Goal: Task Accomplishment & Management: Manage account settings

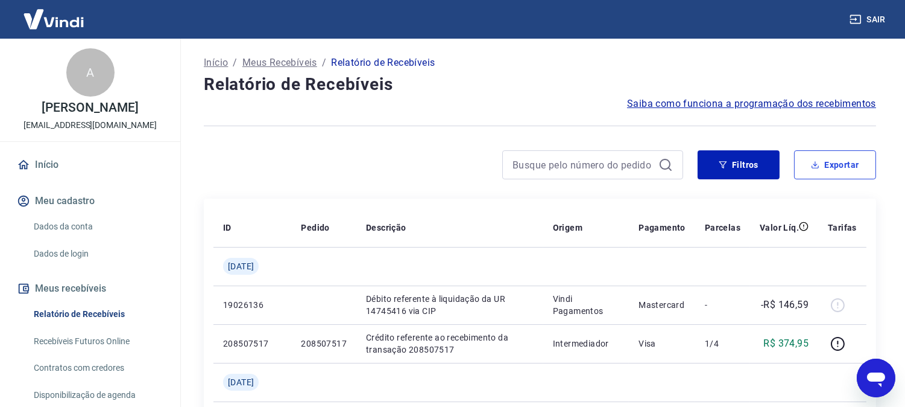
click at [818, 165] on icon "button" at bounding box center [815, 164] width 8 height 8
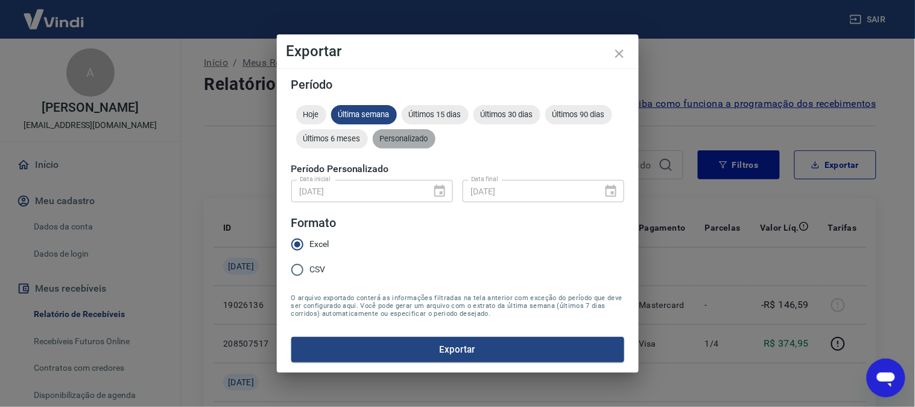
click at [408, 140] on span "Personalizado" at bounding box center [404, 138] width 63 height 9
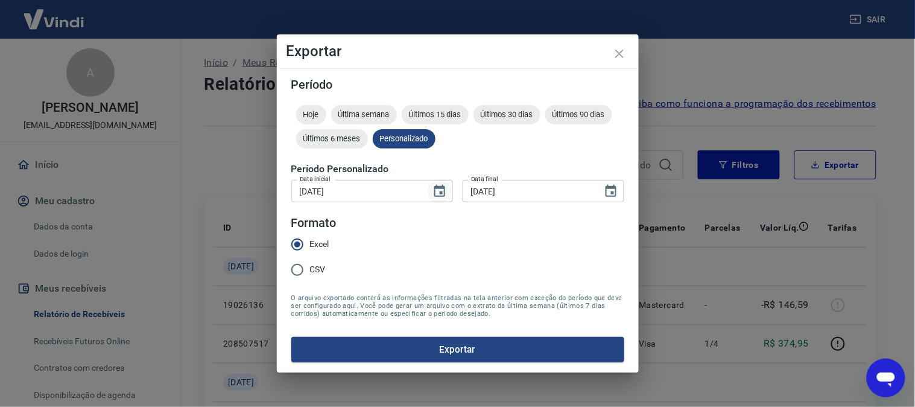
click at [441, 195] on icon "Choose date, selected date is 1 de jan de 2025" at bounding box center [439, 191] width 14 height 14
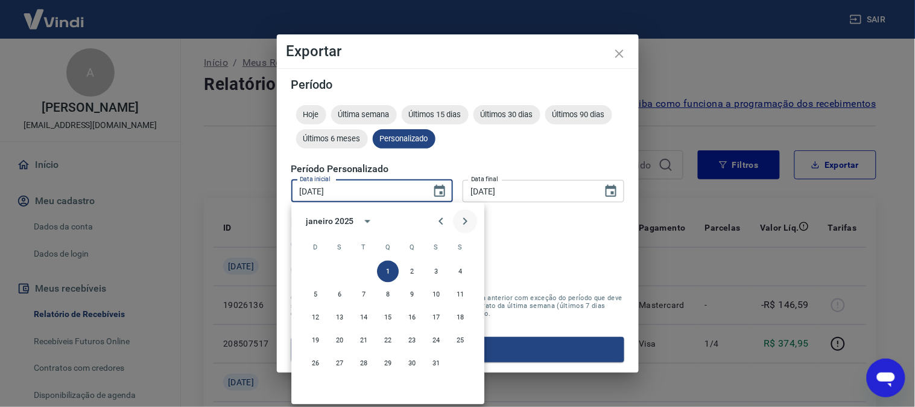
click at [464, 220] on icon "Next month" at bounding box center [465, 221] width 14 height 14
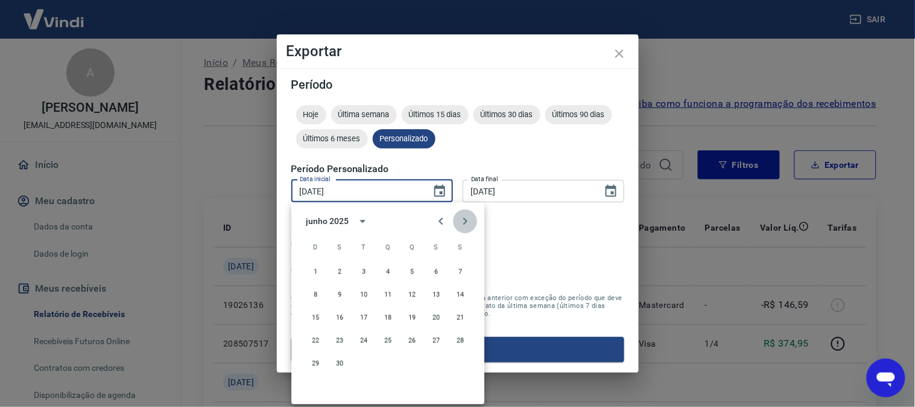
click at [464, 220] on icon "Next month" at bounding box center [465, 221] width 14 height 14
click at [436, 220] on icon "Previous month" at bounding box center [441, 221] width 14 height 14
click at [318, 273] on button "1" at bounding box center [316, 272] width 22 height 22
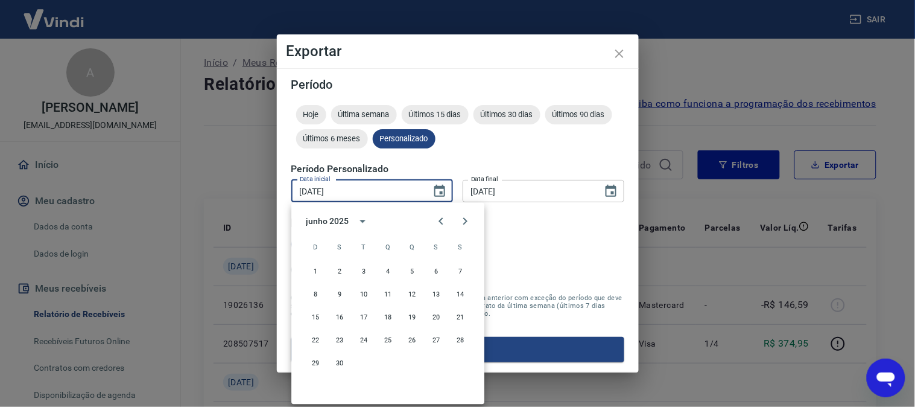
type input "01/06/2025"
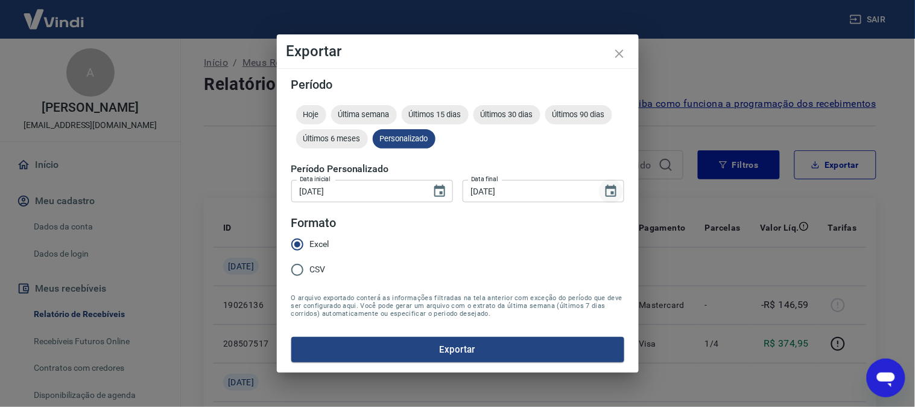
click at [608, 190] on icon "Choose date, selected date is 31 de jan de 2025" at bounding box center [611, 191] width 14 height 14
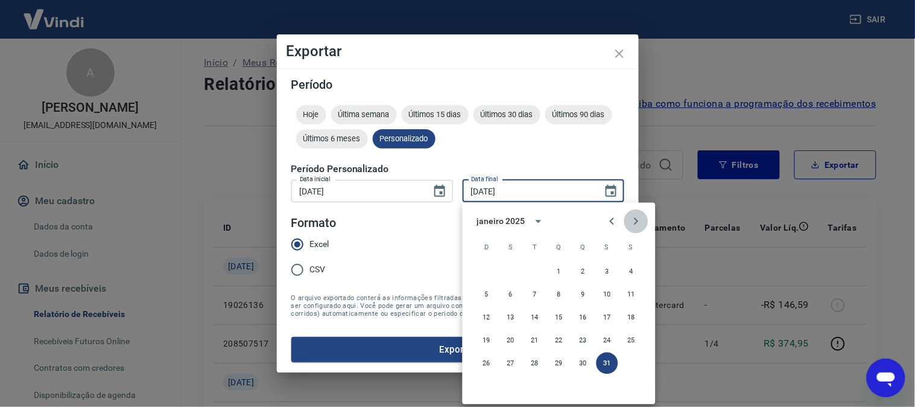
click at [638, 220] on icon "Next month" at bounding box center [636, 221] width 14 height 14
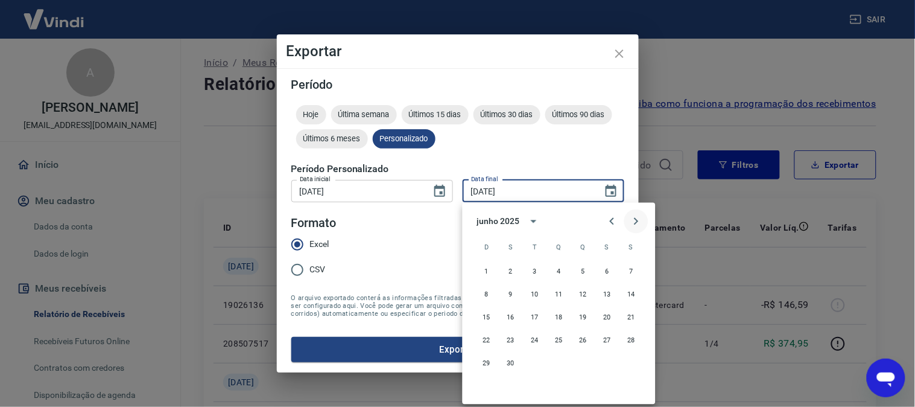
click at [638, 220] on icon "Next month" at bounding box center [636, 221] width 14 height 14
click at [527, 221] on icon "calendar view is open, switch to year view" at bounding box center [531, 221] width 14 height 14
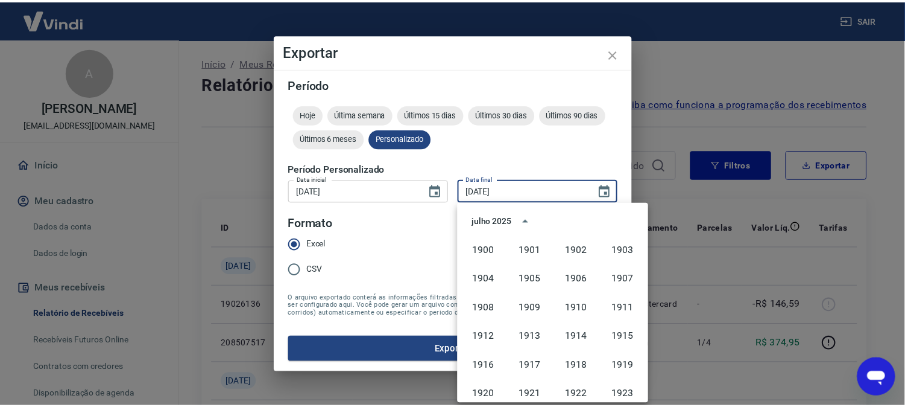
scroll to position [827, 0]
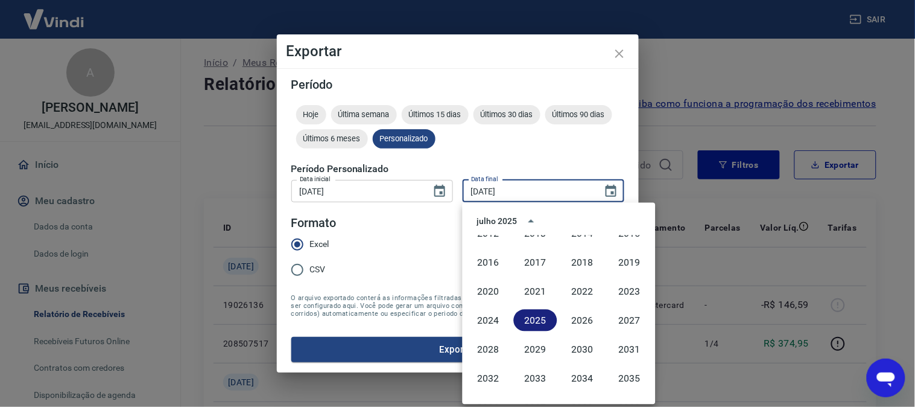
click at [536, 317] on button "2025" at bounding box center [535, 320] width 43 height 22
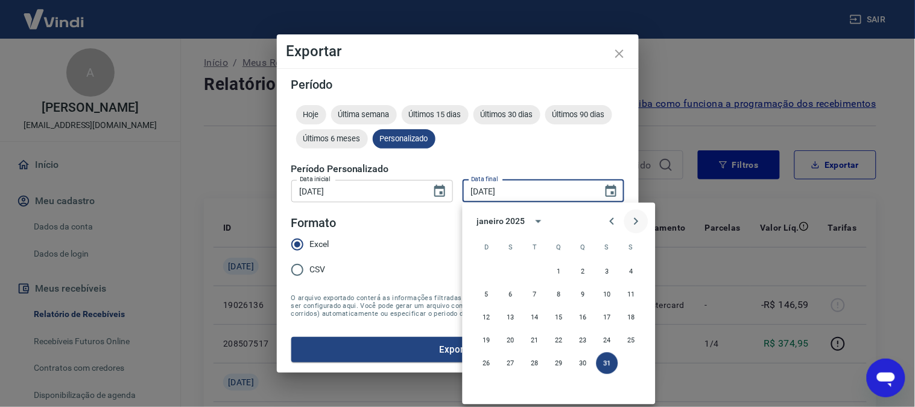
click at [634, 220] on icon "Next month" at bounding box center [636, 221] width 14 height 14
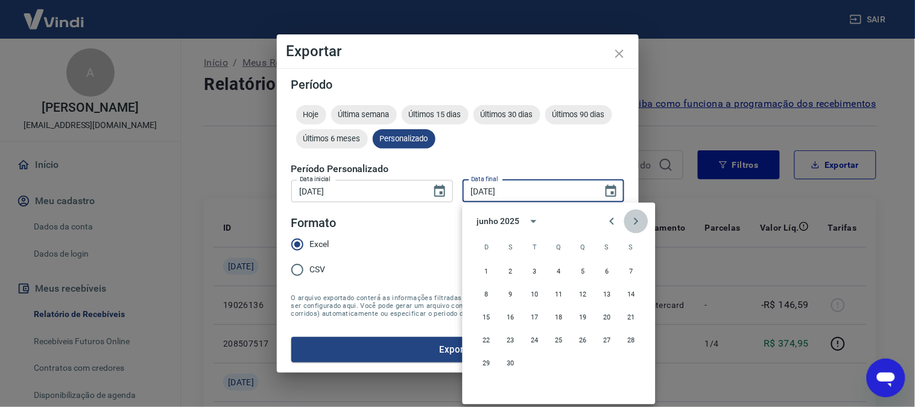
click at [634, 220] on icon "Next month" at bounding box center [636, 221] width 14 height 14
click at [610, 222] on icon "Previous month" at bounding box center [612, 221] width 14 height 14
click at [511, 363] on button "30" at bounding box center [511, 363] width 22 height 22
type input "30/06/2025"
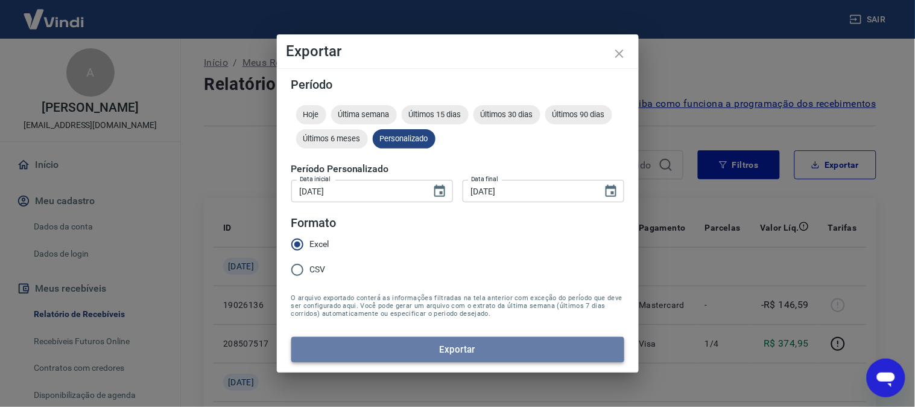
click at [505, 353] on button "Exportar" at bounding box center [457, 349] width 333 height 25
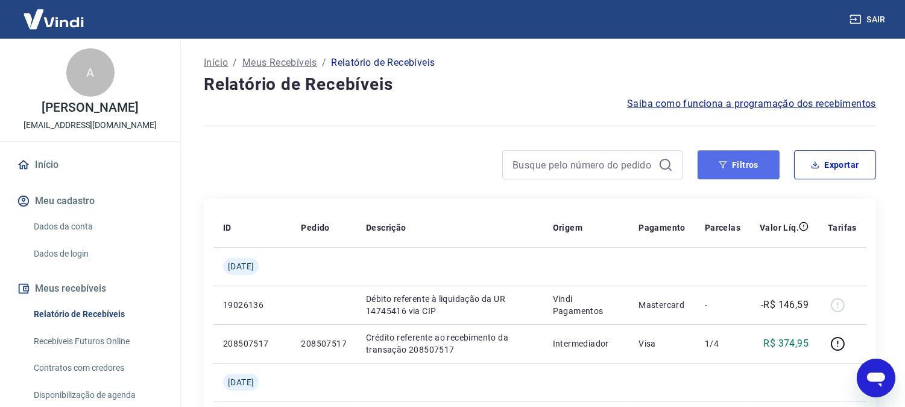
click at [748, 161] on button "Filtros" at bounding box center [739, 164] width 82 height 29
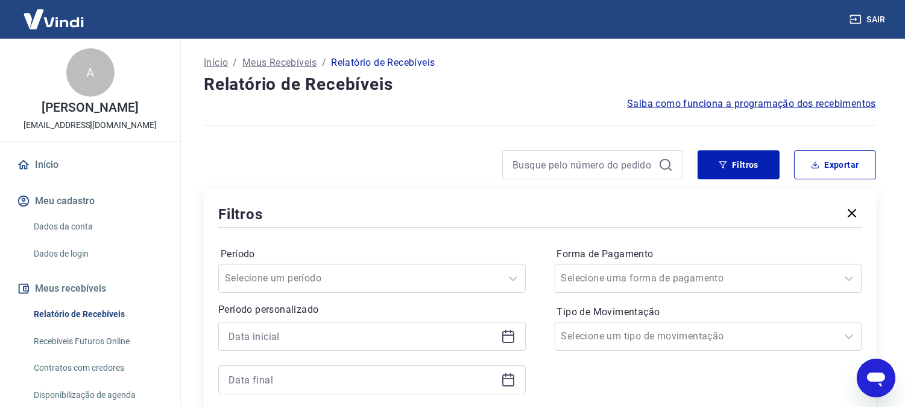
click at [849, 215] on icon "button" at bounding box center [852, 213] width 14 height 14
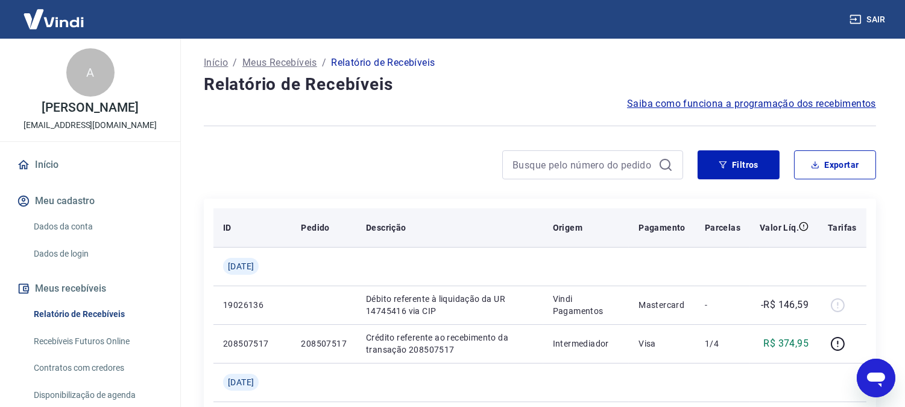
click at [851, 214] on th "Tarifas" at bounding box center [843, 227] width 48 height 39
click at [842, 227] on p "Tarifas" at bounding box center [842, 227] width 29 height 12
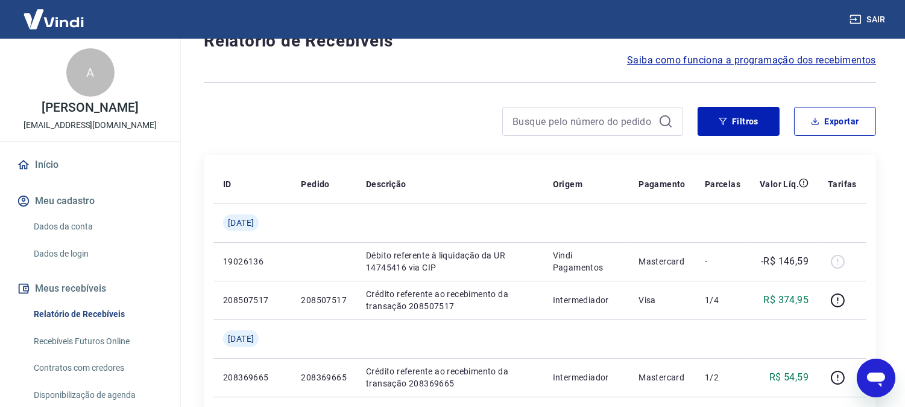
scroll to position [67, 0]
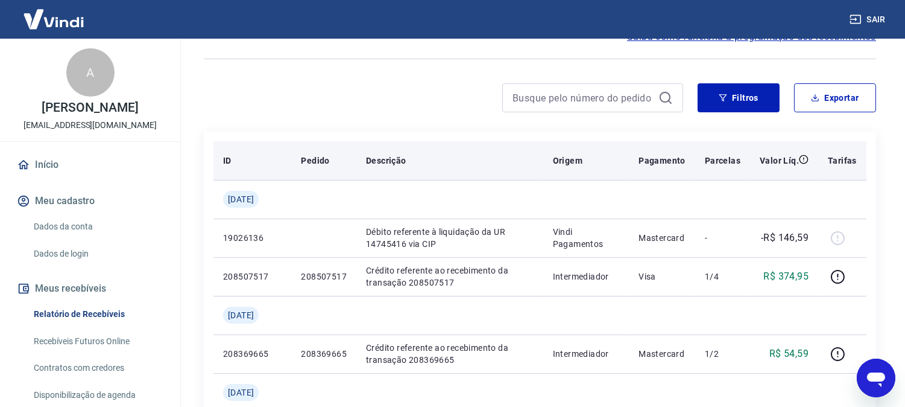
click at [846, 159] on p "Tarifas" at bounding box center [842, 160] width 29 height 12
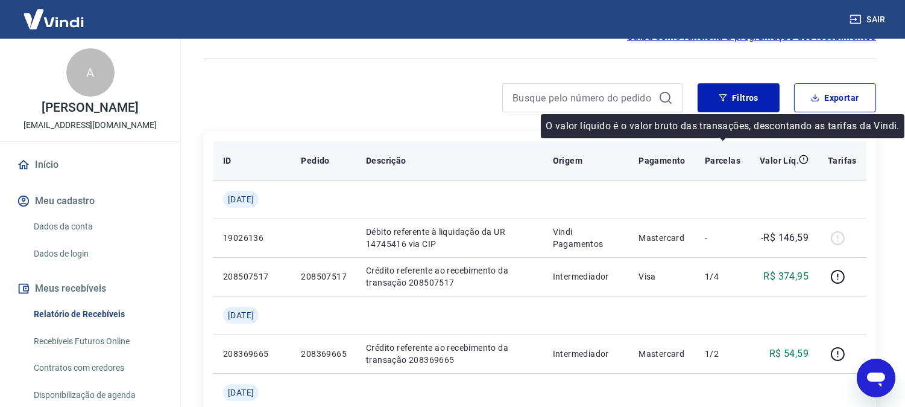
click at [802, 156] on icon at bounding box center [804, 158] width 9 height 9
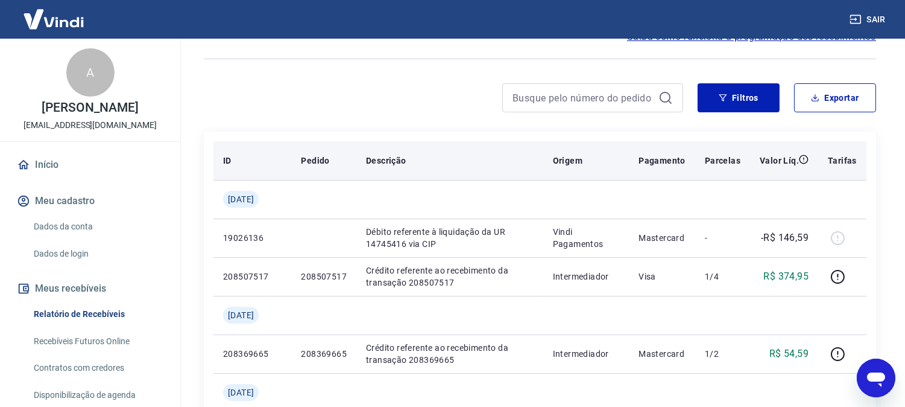
click at [734, 155] on p "Parcelas" at bounding box center [723, 160] width 36 height 12
click at [666, 163] on p "Pagamento" at bounding box center [662, 160] width 47 height 12
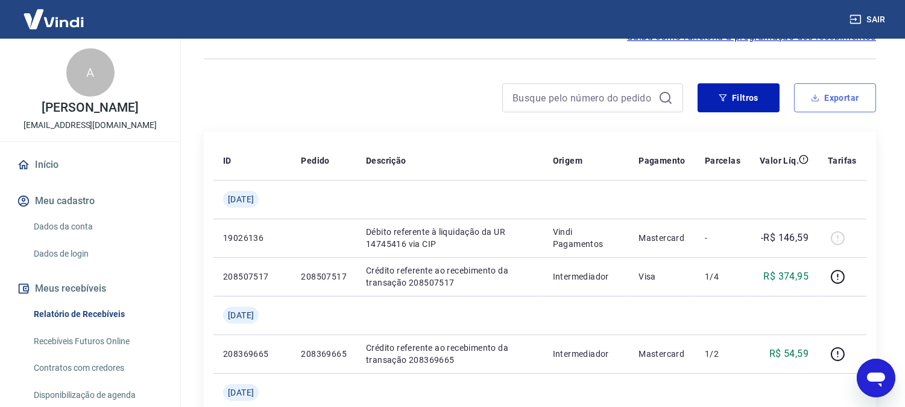
click at [846, 104] on button "Exportar" at bounding box center [835, 97] width 82 height 29
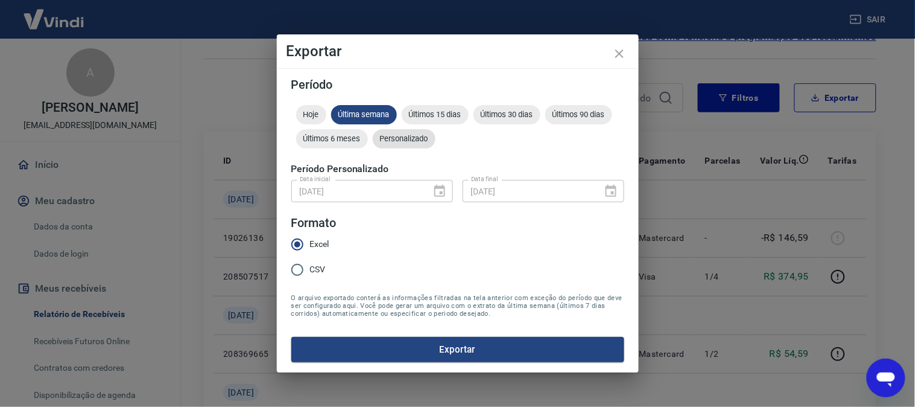
click at [405, 144] on div "Personalizado" at bounding box center [404, 138] width 63 height 19
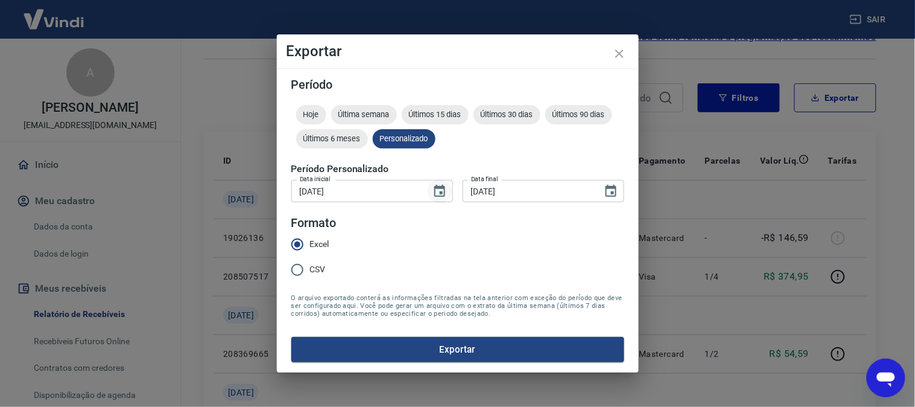
click at [441, 195] on icon "Choose date, selected date is 1 de jun de 2025" at bounding box center [439, 191] width 14 height 14
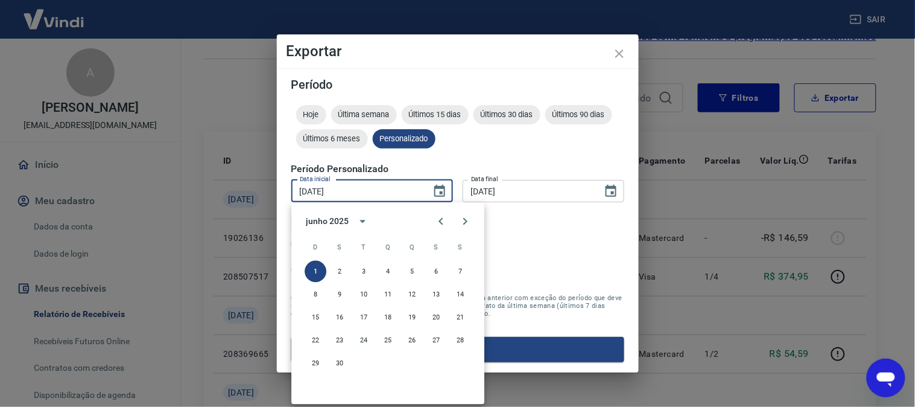
click at [695, 194] on div "Exportar Período Hoje Última semana Últimos 15 dias Últimos 30 dias Últimos 90 …" at bounding box center [457, 203] width 915 height 407
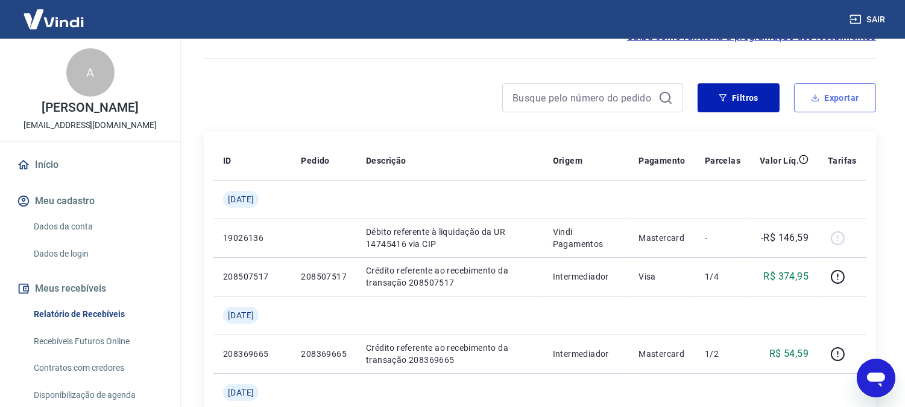
click at [836, 91] on button "Exportar" at bounding box center [835, 97] width 82 height 29
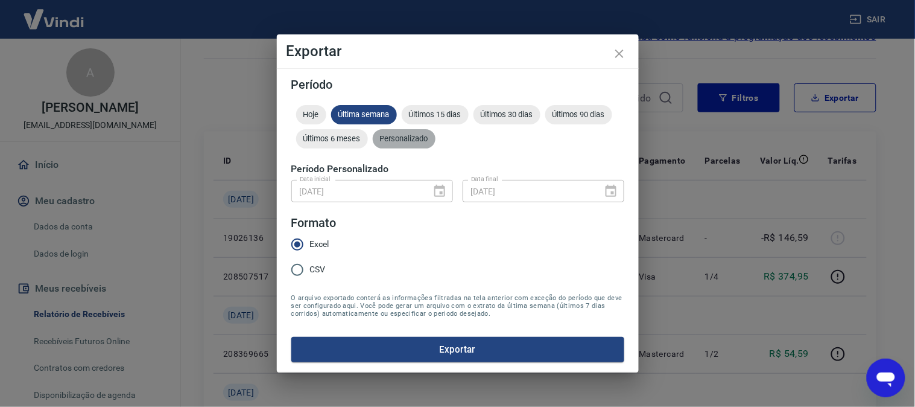
click at [411, 138] on span "Personalizado" at bounding box center [404, 138] width 63 height 9
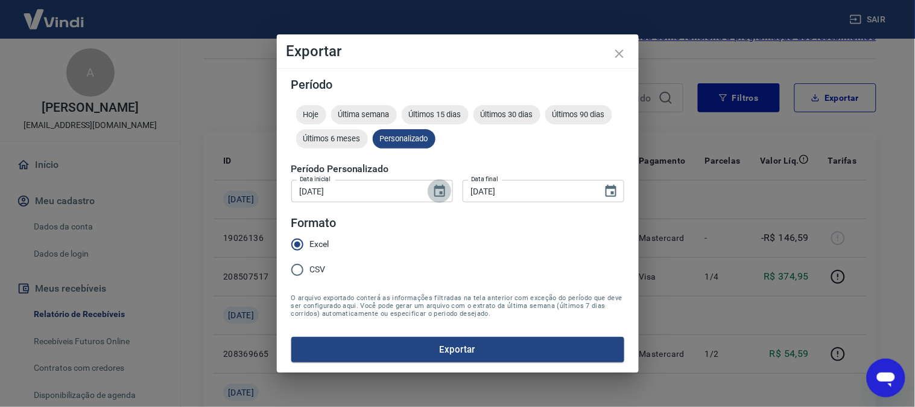
click at [437, 186] on icon "Choose date, selected date is 1 de jun de 2025" at bounding box center [439, 191] width 11 height 12
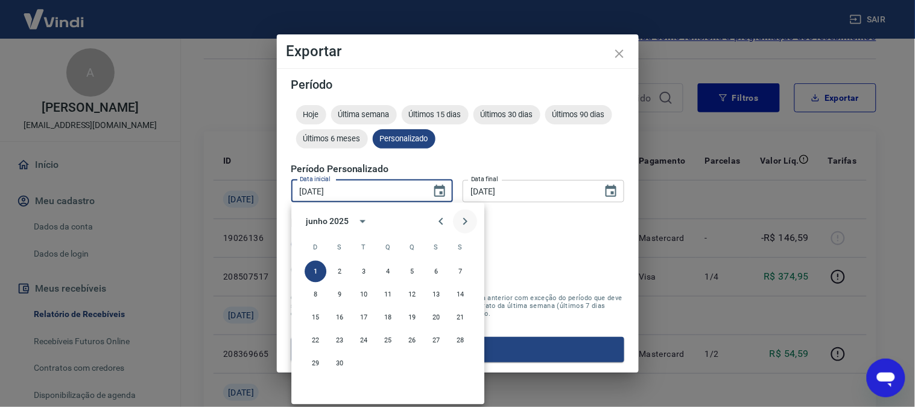
click at [462, 218] on icon "Next month" at bounding box center [465, 221] width 14 height 14
click at [364, 266] on button "1" at bounding box center [364, 272] width 22 height 22
type input "[DATE]"
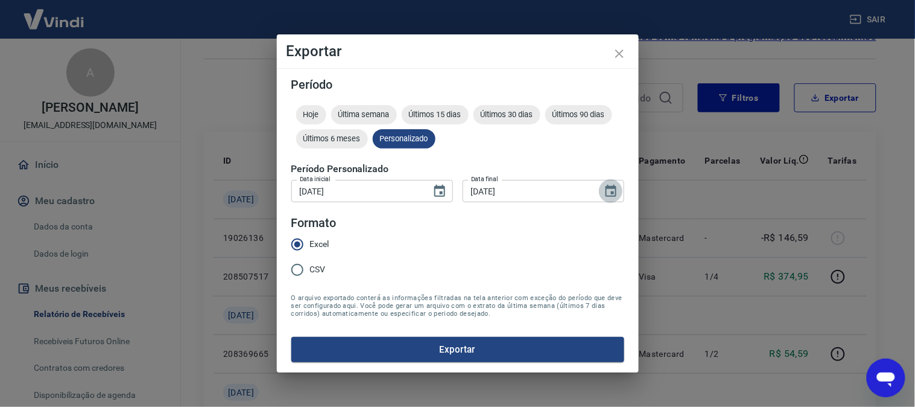
click at [615, 189] on icon "Choose date, selected date is 30 de jun de 2025" at bounding box center [611, 191] width 11 height 12
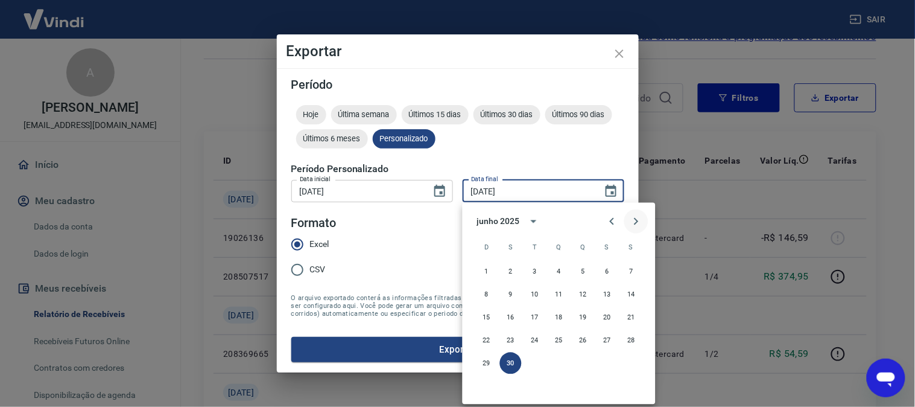
click at [637, 221] on icon "Next month" at bounding box center [636, 221] width 4 height 7
click at [583, 361] on button "31" at bounding box center [583, 363] width 22 height 22
type input "31/07/2025"
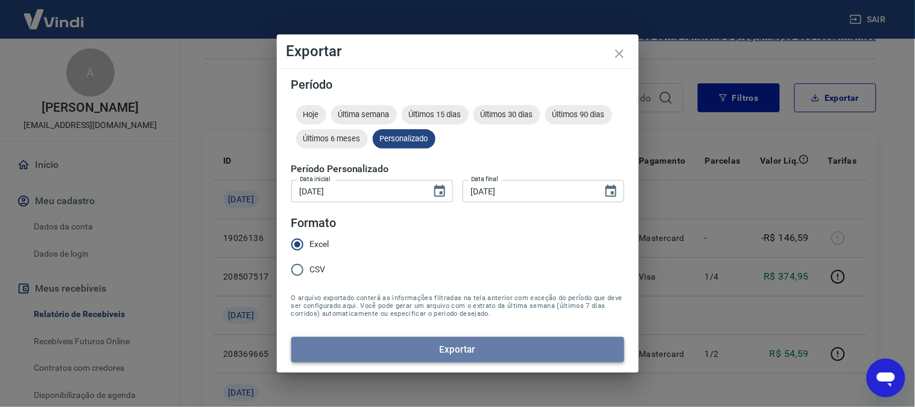
click at [451, 352] on button "Exportar" at bounding box center [457, 349] width 333 height 25
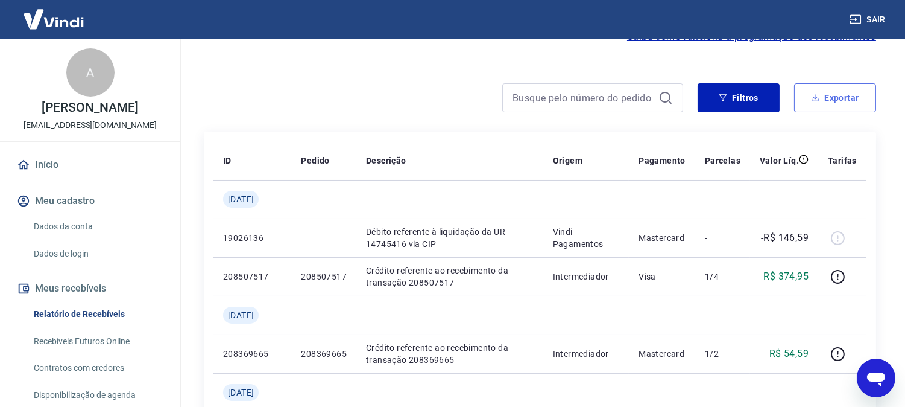
click at [839, 100] on button "Exportar" at bounding box center [835, 97] width 82 height 29
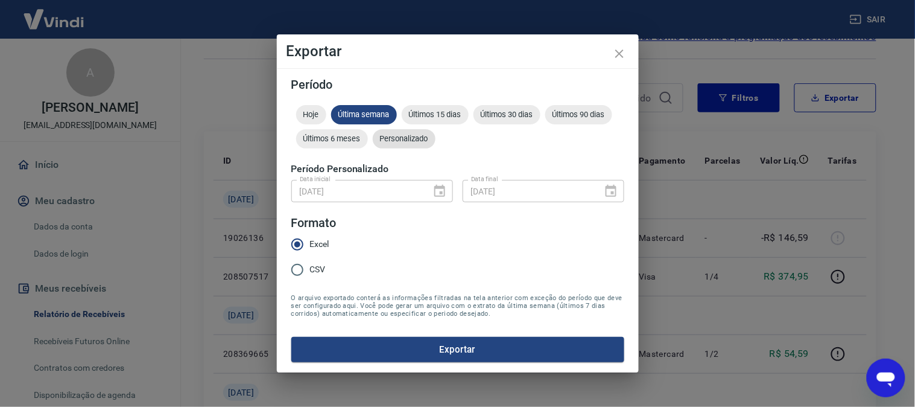
click at [421, 141] on span "Personalizado" at bounding box center [404, 138] width 63 height 9
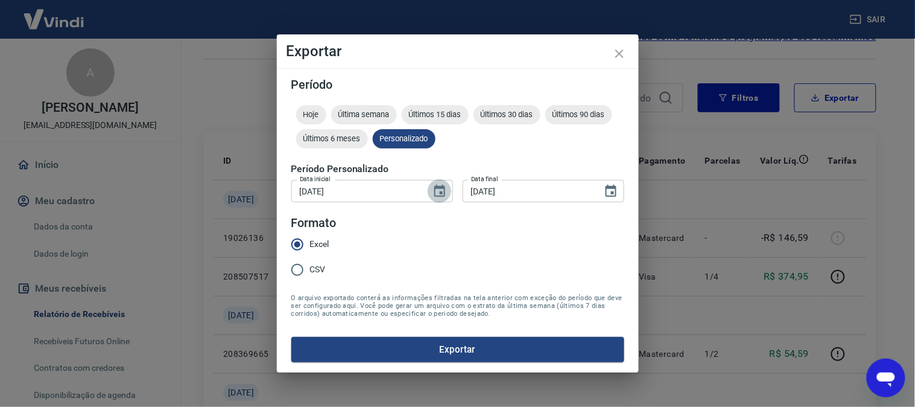
click at [437, 187] on icon "Choose date, selected date is 1 de jul de 2025" at bounding box center [439, 191] width 11 height 12
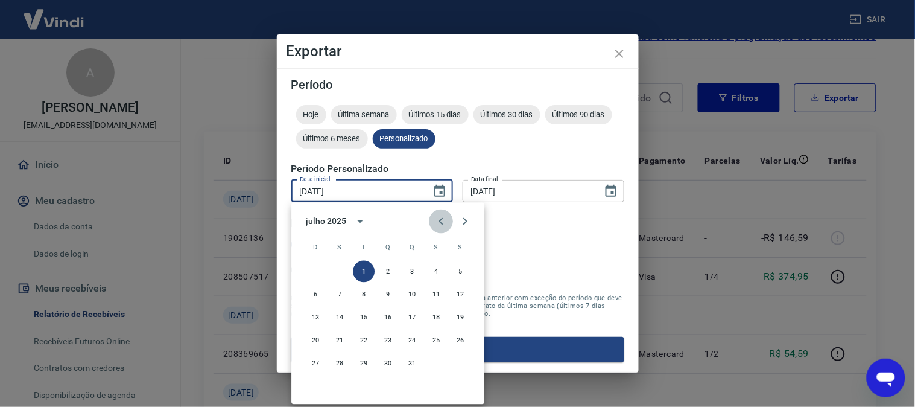
click at [441, 214] on icon "Previous month" at bounding box center [441, 221] width 14 height 14
click at [411, 269] on button "1" at bounding box center [412, 272] width 22 height 22
type input "01/05/2025"
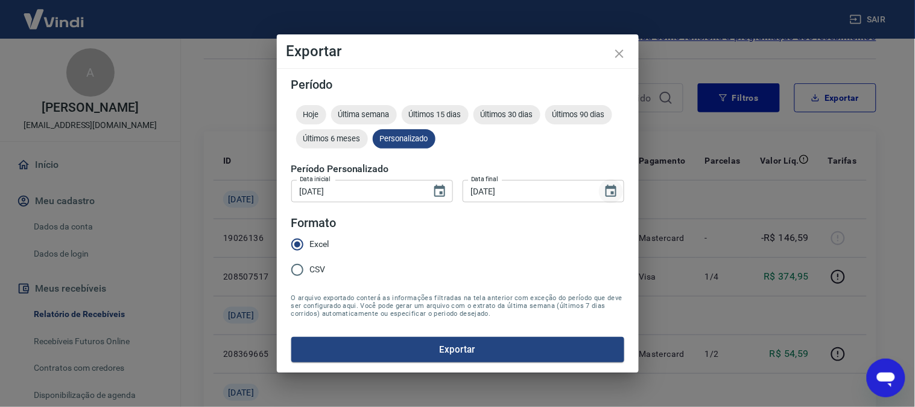
click at [611, 189] on icon "Choose date, selected date is 31 de jul de 2025" at bounding box center [611, 191] width 14 height 14
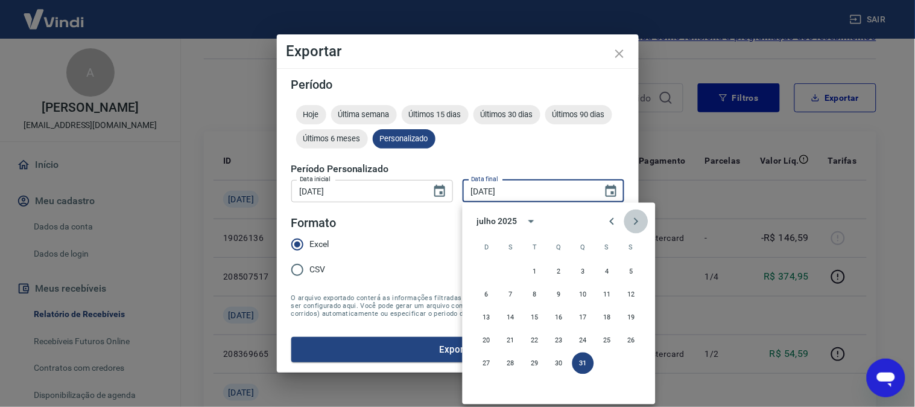
click at [631, 218] on icon "Next month" at bounding box center [636, 221] width 14 height 14
click at [632, 219] on icon "Next month" at bounding box center [636, 221] width 14 height 14
click at [534, 360] on button "30" at bounding box center [535, 363] width 22 height 22
type input "30/09/2025"
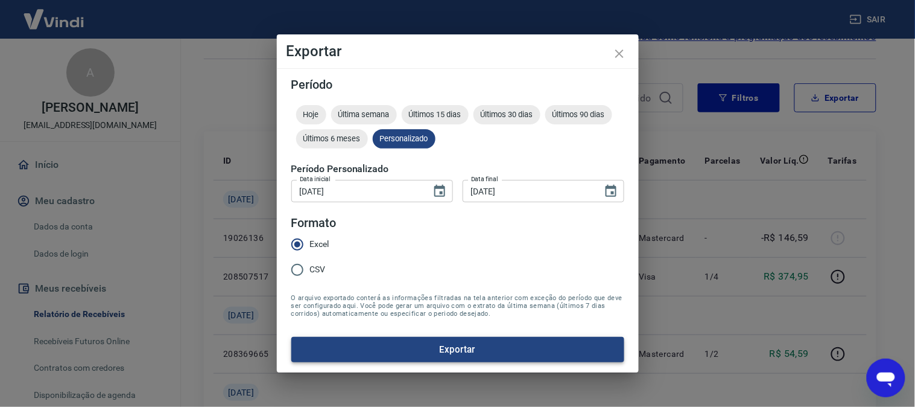
click at [463, 353] on button "Exportar" at bounding box center [457, 349] width 333 height 25
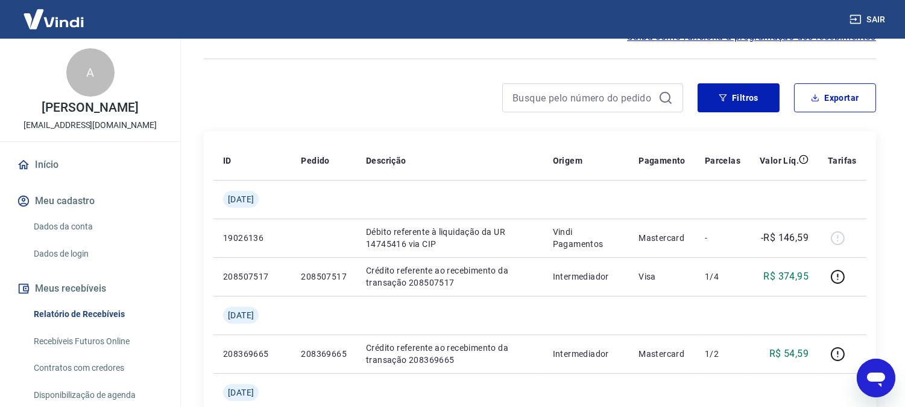
click at [872, 18] on button "Sair" at bounding box center [868, 19] width 43 height 22
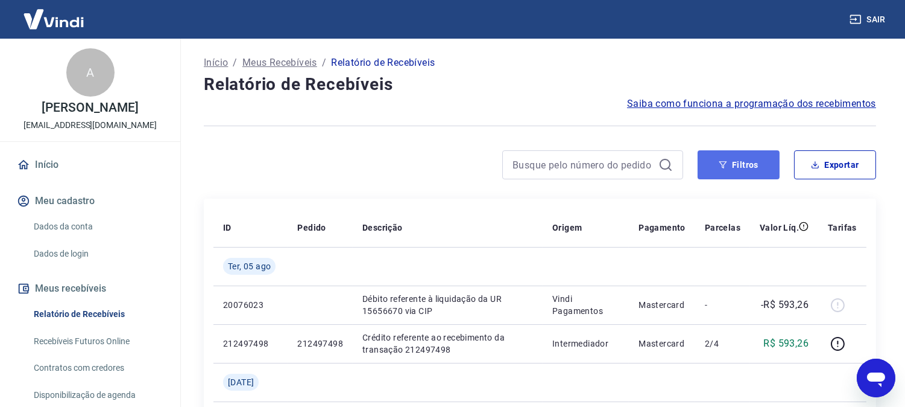
click at [743, 164] on button "Filtros" at bounding box center [739, 164] width 82 height 29
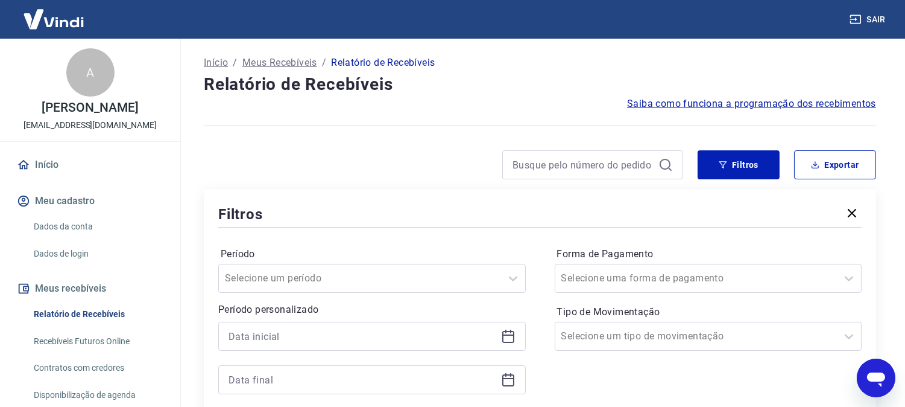
click at [853, 213] on icon "button" at bounding box center [852, 213] width 8 height 8
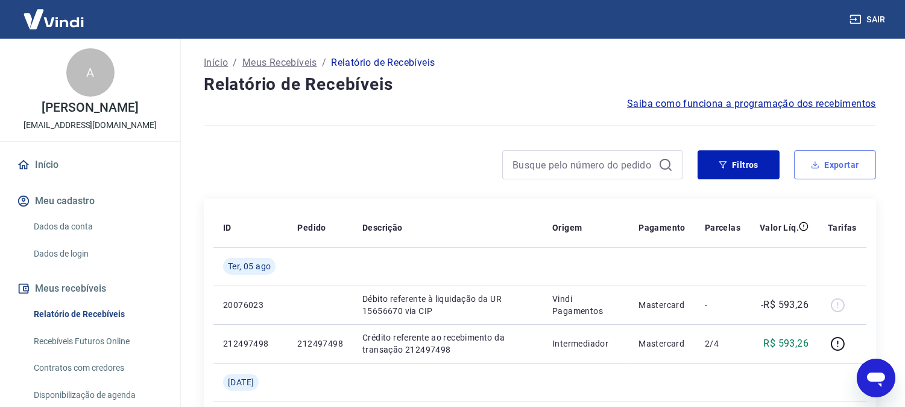
click at [845, 168] on button "Exportar" at bounding box center [835, 164] width 82 height 29
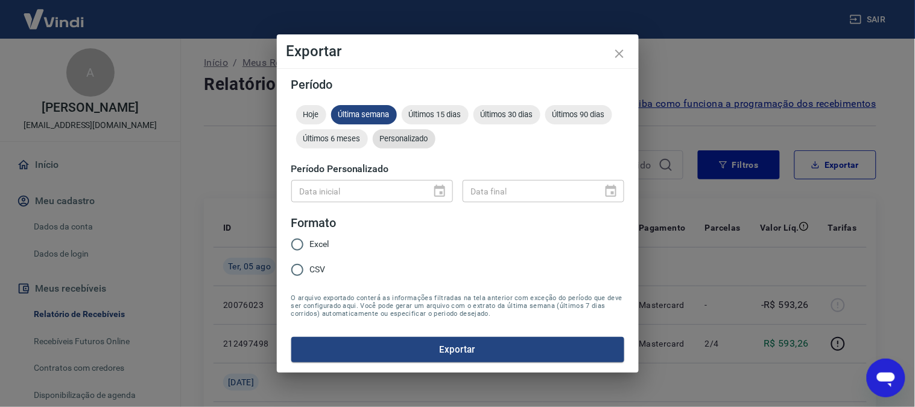
click at [401, 136] on span "Personalizado" at bounding box center [404, 138] width 63 height 9
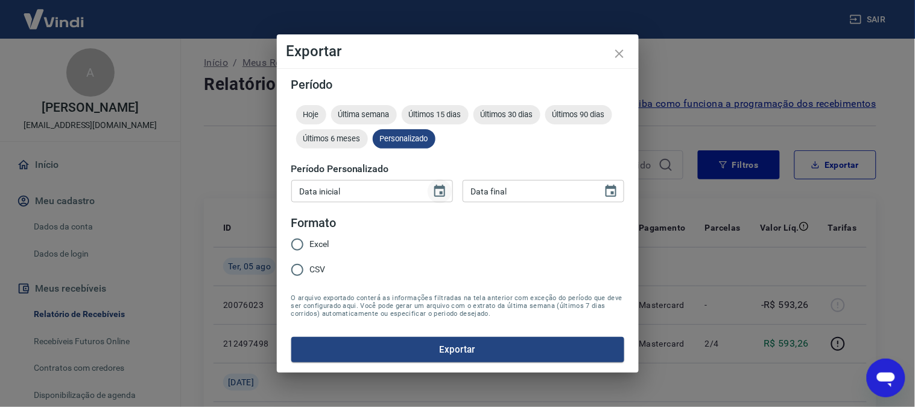
click at [437, 195] on icon "Choose date" at bounding box center [439, 191] width 14 height 14
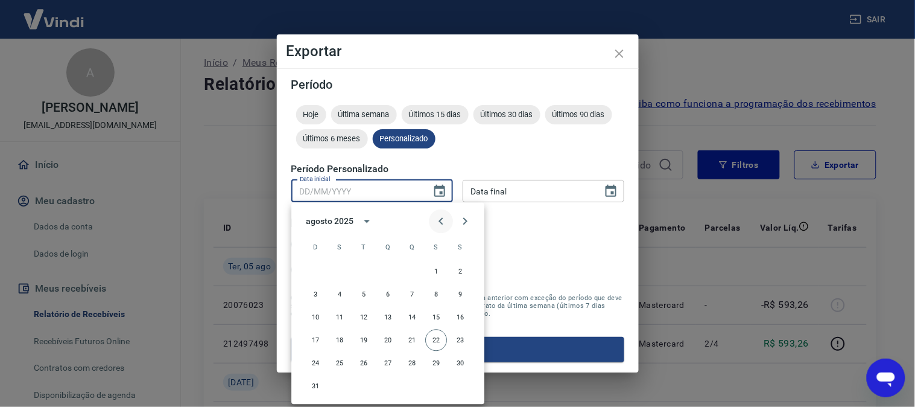
click at [440, 224] on icon "Previous month" at bounding box center [441, 221] width 14 height 14
click at [440, 221] on icon "Previous month" at bounding box center [441, 221] width 4 height 7
click at [409, 274] on button "1" at bounding box center [412, 272] width 22 height 22
type input "01/05/2025"
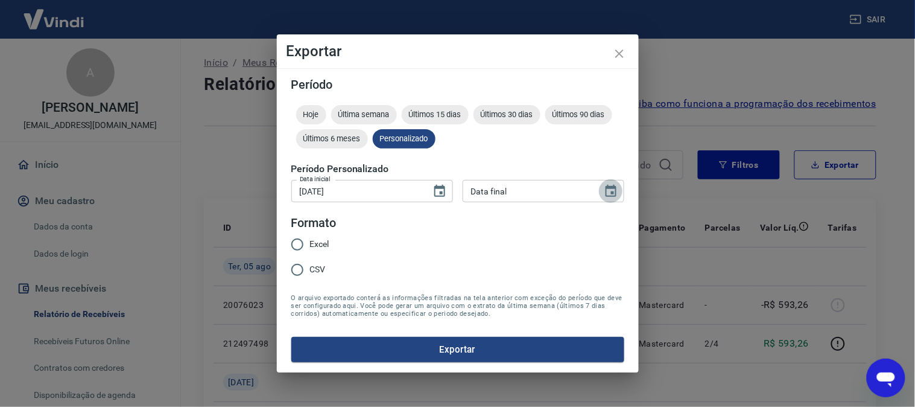
click at [618, 191] on icon "Choose date" at bounding box center [611, 191] width 14 height 14
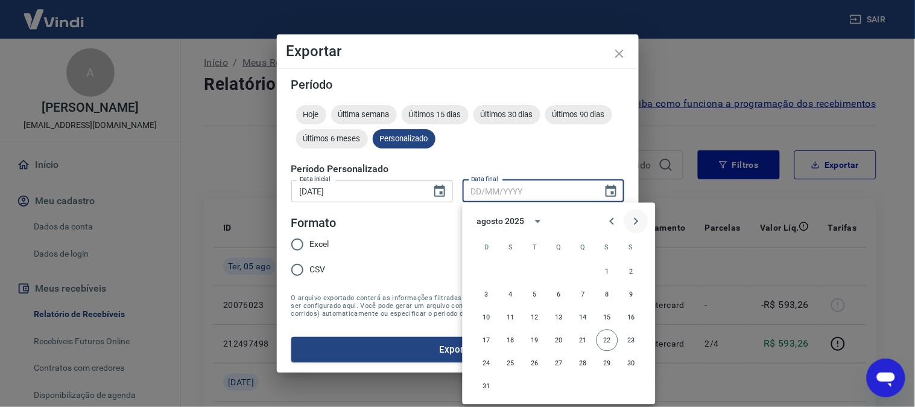
click at [635, 223] on icon "Next month" at bounding box center [636, 221] width 14 height 14
click at [534, 363] on button "30" at bounding box center [535, 363] width 22 height 22
type input "30/09/2025"
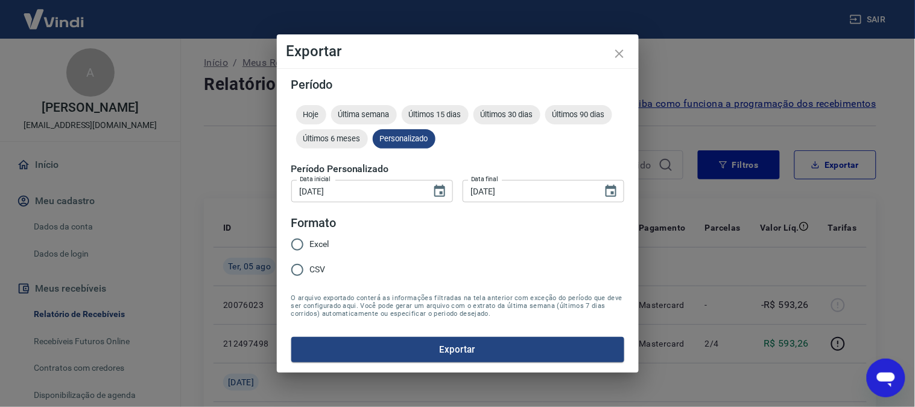
click at [315, 239] on span "Excel" at bounding box center [319, 244] width 19 height 13
click at [310, 239] on input "Excel" at bounding box center [297, 244] width 25 height 25
radio input "true"
drag, startPoint x: 366, startPoint y: 347, endPoint x: 400, endPoint y: 322, distance: 42.2
click at [366, 348] on button "Exportar" at bounding box center [457, 349] width 333 height 25
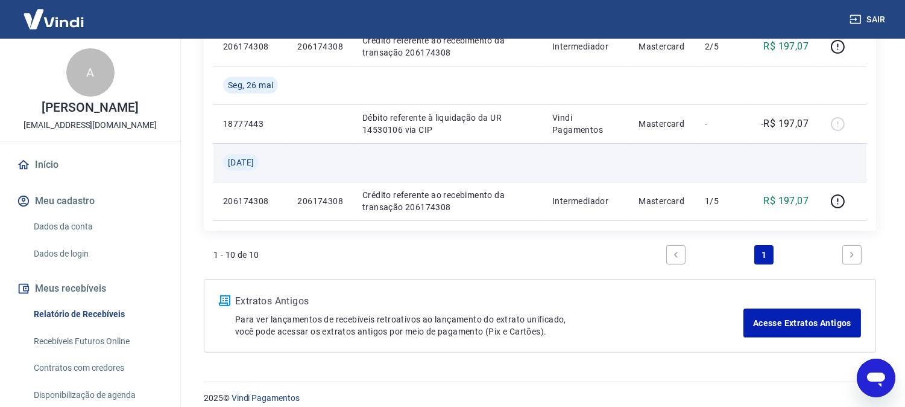
scroll to position [694, 0]
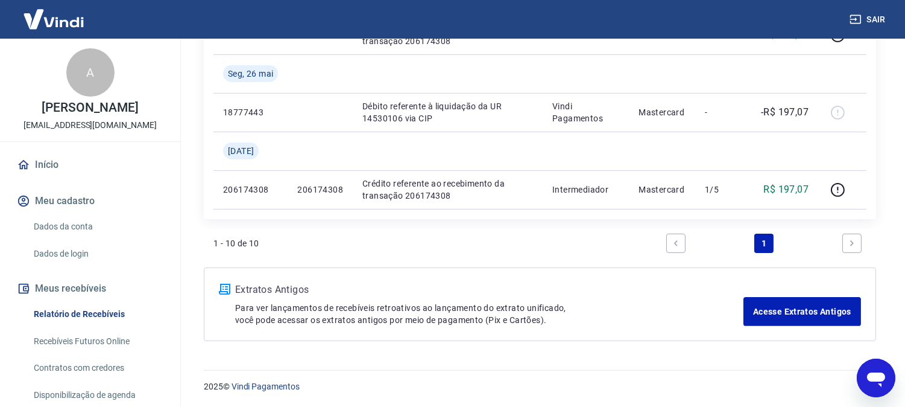
click at [882, 16] on button "Sair" at bounding box center [868, 19] width 43 height 22
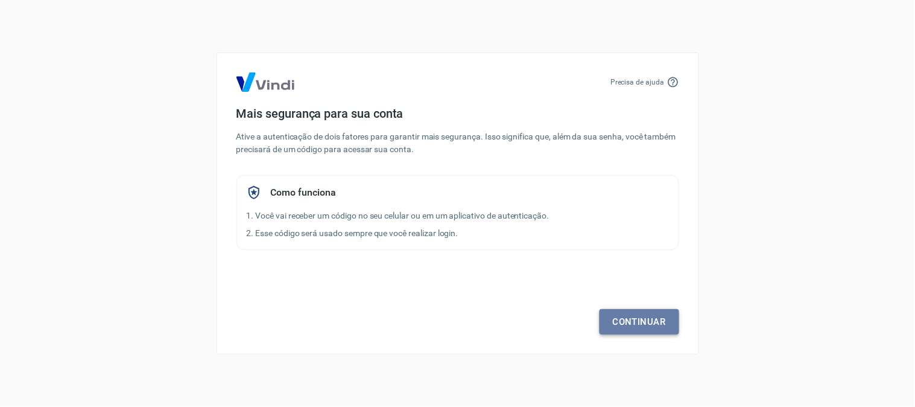
click at [644, 318] on link "Continuar" at bounding box center [640, 321] width 80 height 25
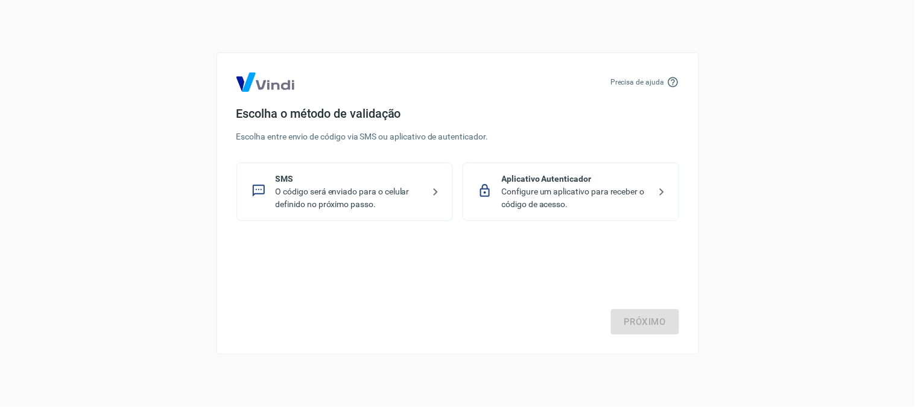
click at [380, 194] on p "O código será enviado para o celular definido no próximo passo." at bounding box center [350, 197] width 148 height 25
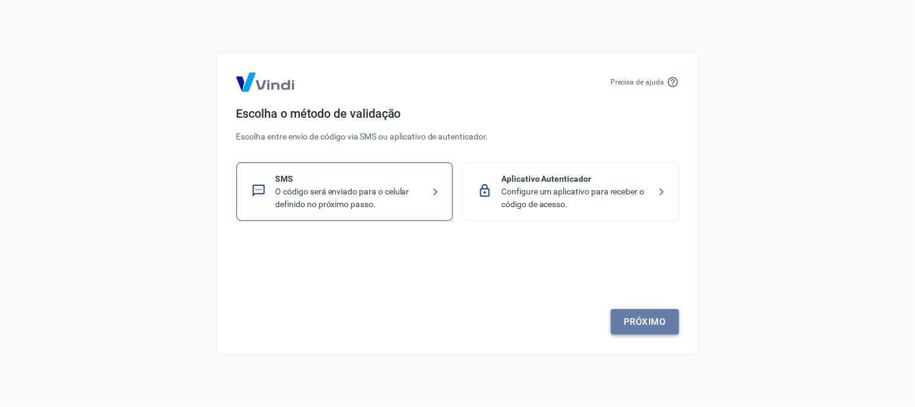
click at [645, 316] on link "Próximo" at bounding box center [645, 321] width 68 height 25
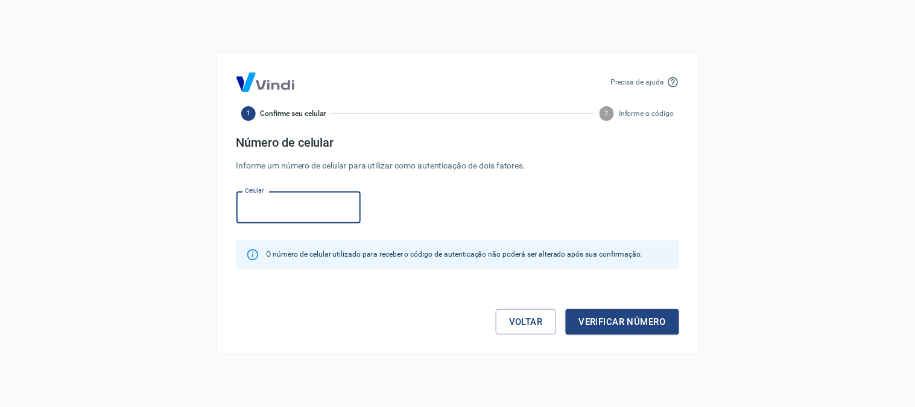
click at [294, 210] on input "Celular" at bounding box center [298, 207] width 124 height 32
click at [303, 206] on input "Celular" at bounding box center [298, 207] width 124 height 32
type input "[PHONE_NUMBER]"
click at [619, 320] on button "Verificar número" at bounding box center [622, 321] width 113 height 25
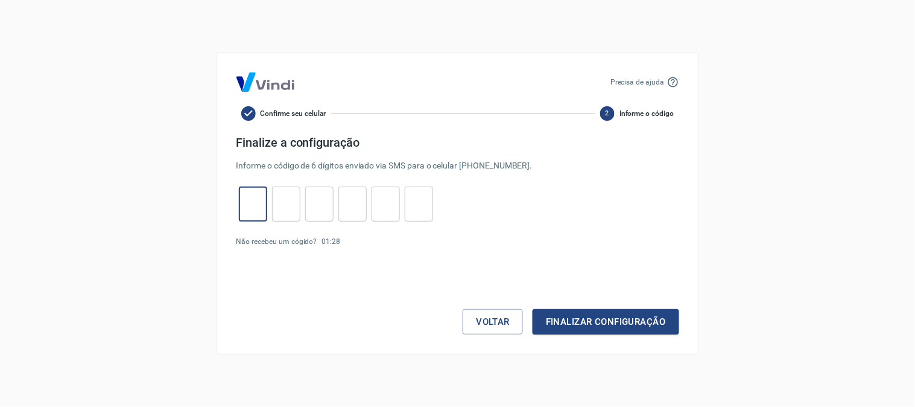
click at [250, 205] on input "tel" at bounding box center [253, 204] width 28 height 26
type input "2"
type input "5"
type input "4"
type input "9"
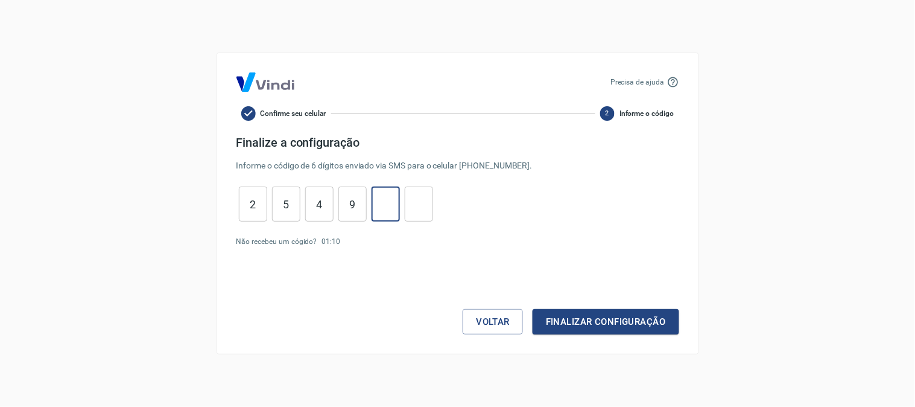
type input "2"
click at [613, 317] on button "Finalizar configuração" at bounding box center [606, 321] width 146 height 25
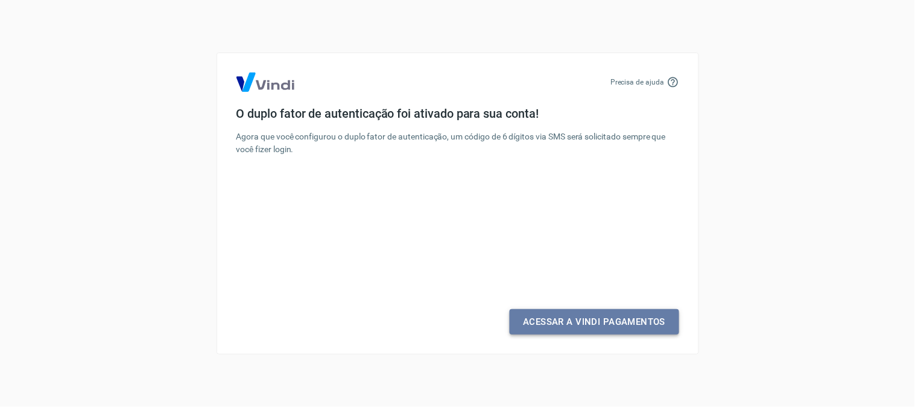
click at [618, 321] on link "Acessar a Vindi Pagamentos" at bounding box center [594, 321] width 169 height 25
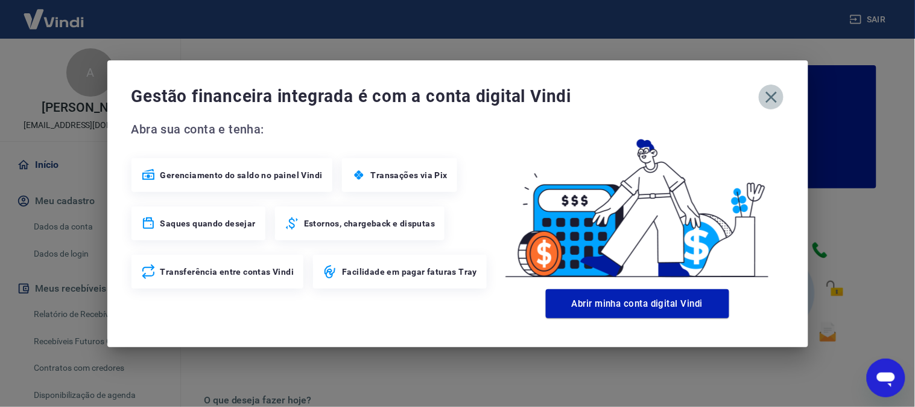
click at [770, 103] on icon "button" at bounding box center [771, 96] width 19 height 19
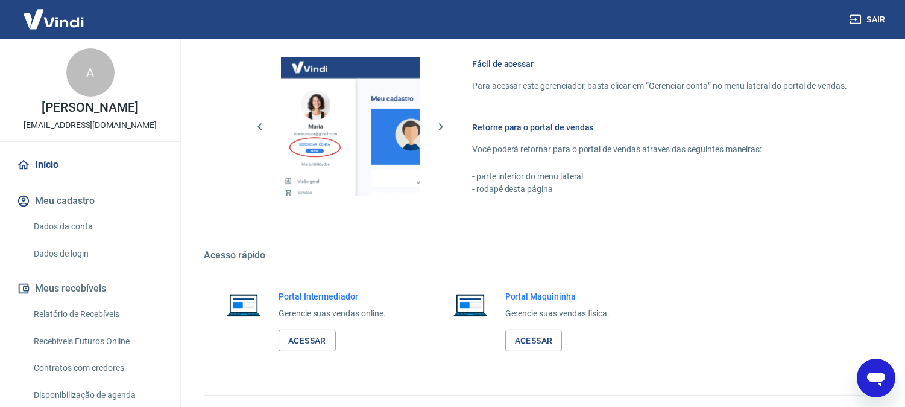
scroll to position [671, 0]
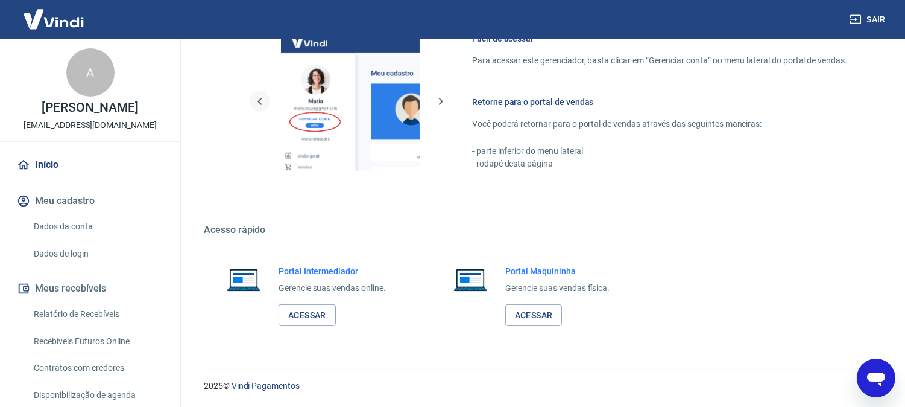
click at [257, 97] on icon "button" at bounding box center [260, 101] width 14 height 14
drag, startPoint x: 842, startPoint y: 255, endPoint x: 698, endPoint y: 211, distance: 150.7
click at [841, 255] on div "Portal Intermediador Gerencie suas vendas online. Acessar Portal Maquininha Ger…" at bounding box center [540, 295] width 673 height 90
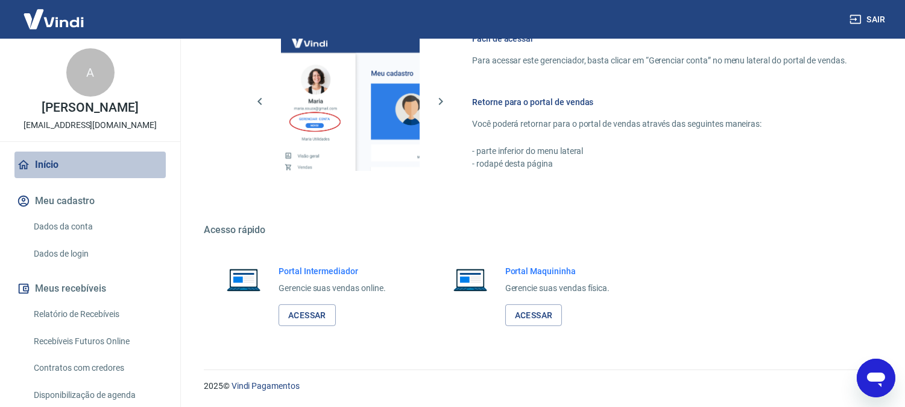
click at [110, 173] on link "Início" at bounding box center [89, 164] width 151 height 27
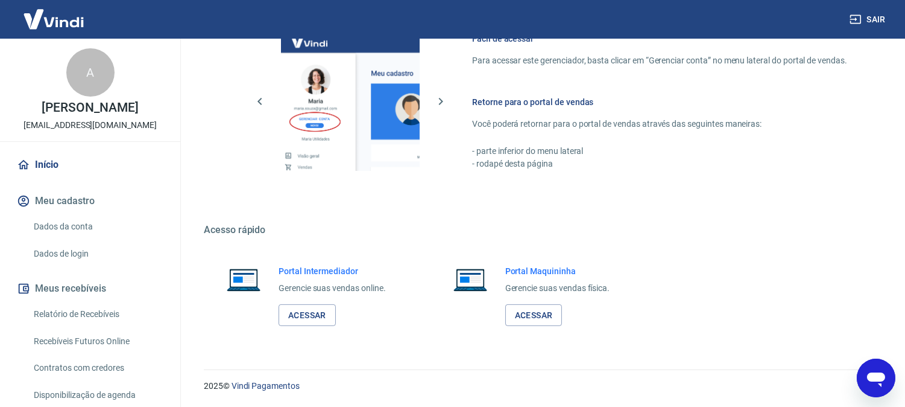
scroll to position [67, 0]
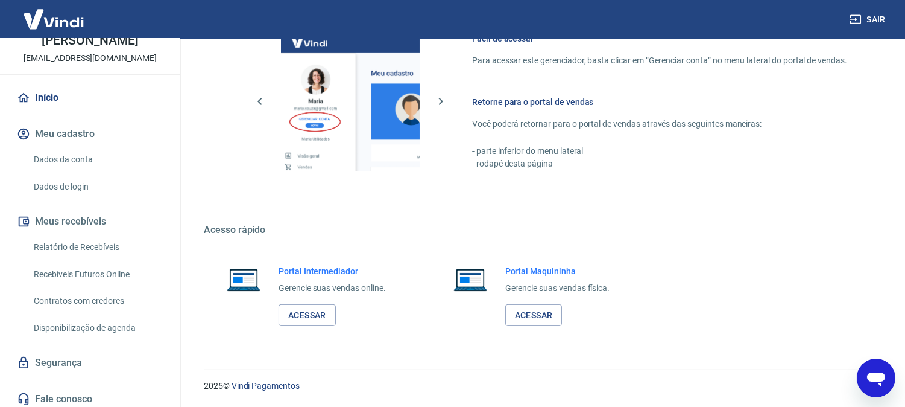
click at [94, 169] on link "Dados da conta" at bounding box center [97, 159] width 137 height 25
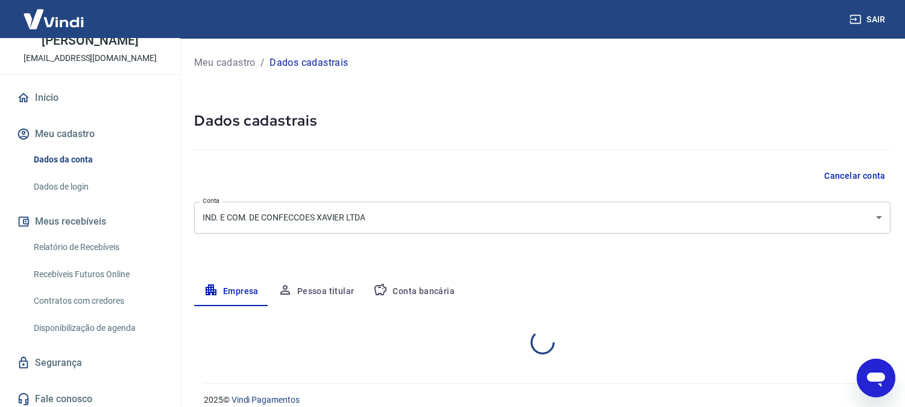
select select "PE"
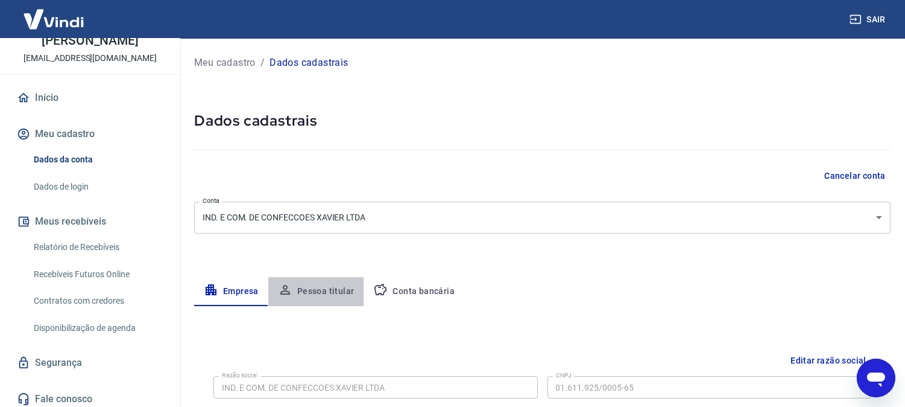
click at [339, 294] on button "Pessoa titular" at bounding box center [316, 291] width 96 height 29
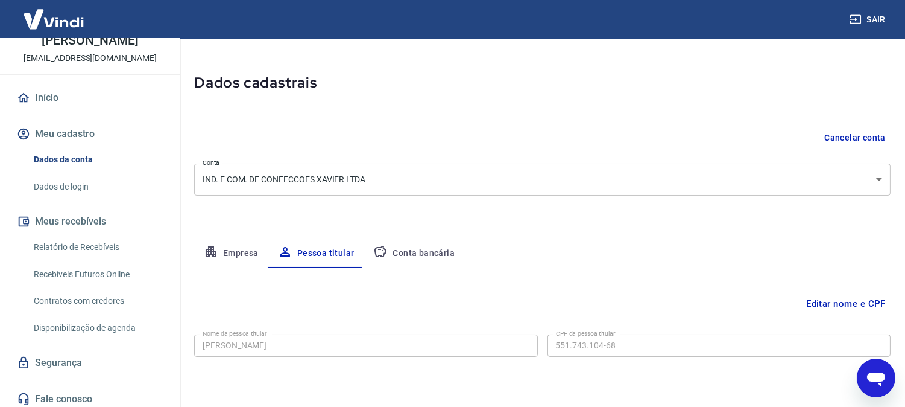
scroll to position [75, 0]
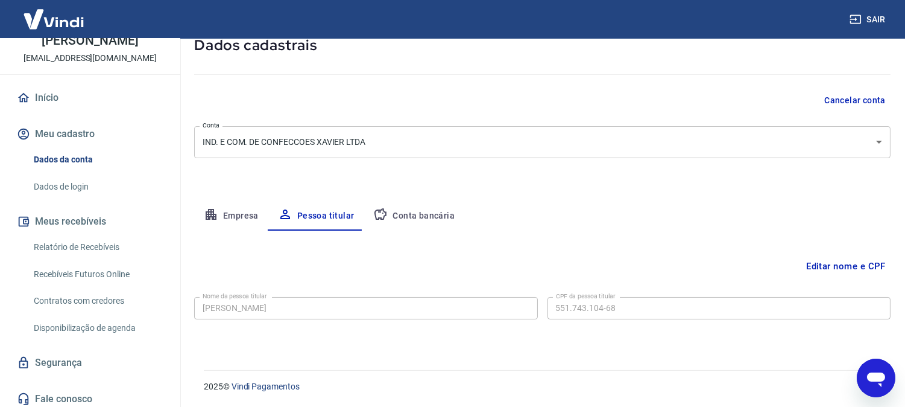
click at [437, 209] on button "Conta bancária" at bounding box center [414, 215] width 101 height 29
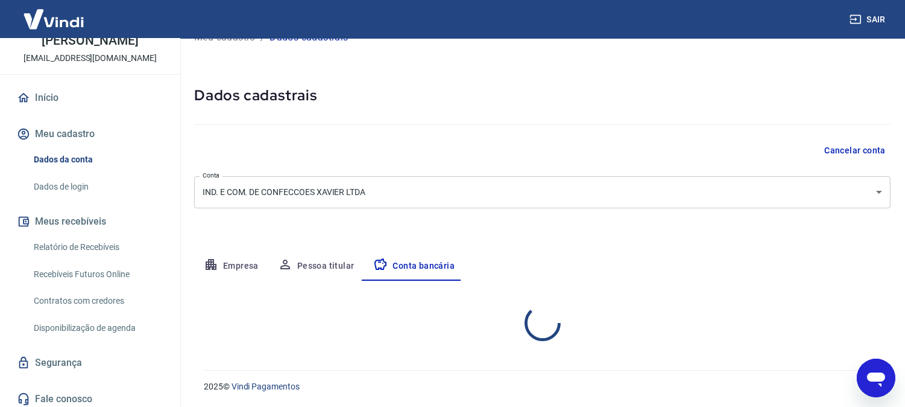
select select "1"
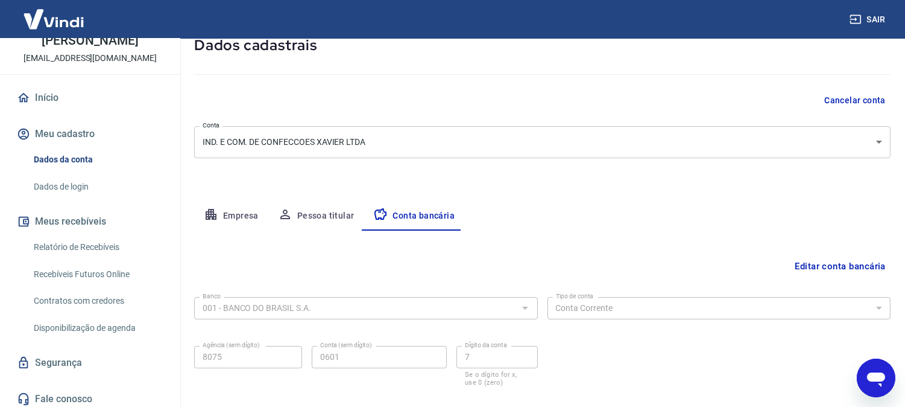
scroll to position [142, 0]
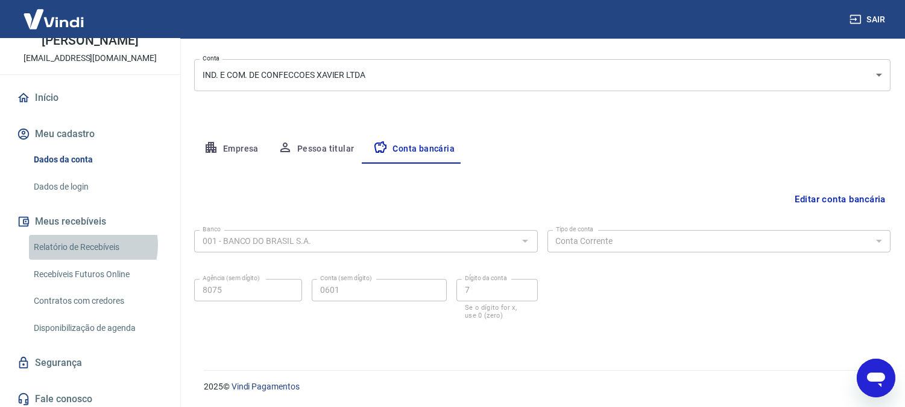
click at [89, 258] on link "Relatório de Recebíveis" at bounding box center [97, 247] width 137 height 25
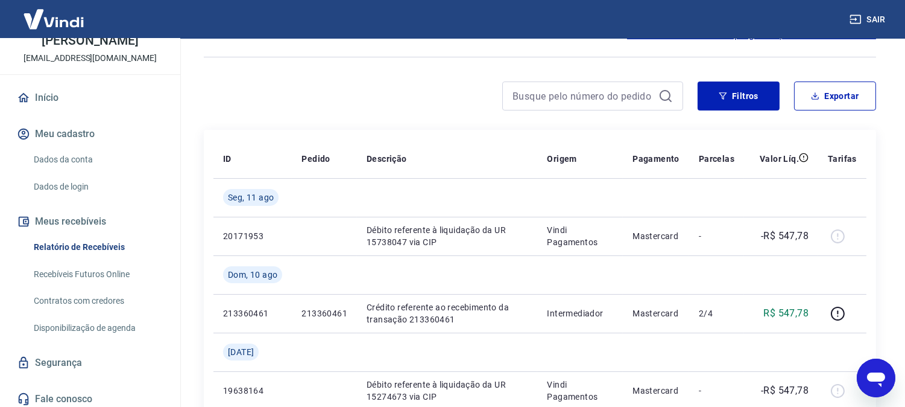
scroll to position [67, 0]
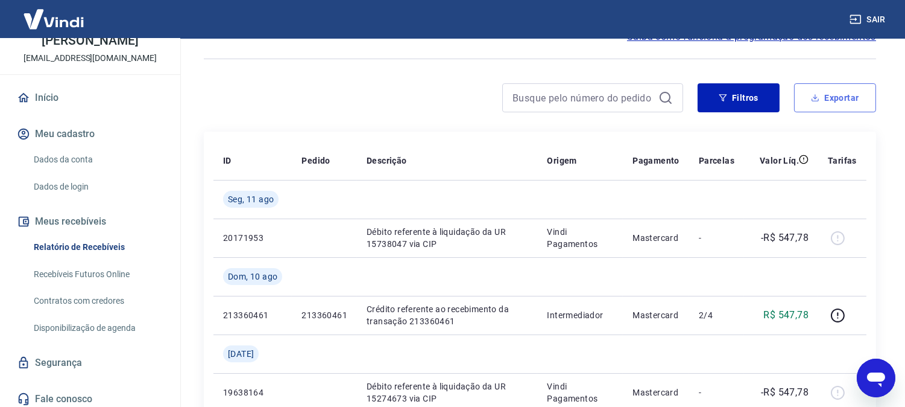
click at [835, 91] on button "Exportar" at bounding box center [835, 97] width 82 height 29
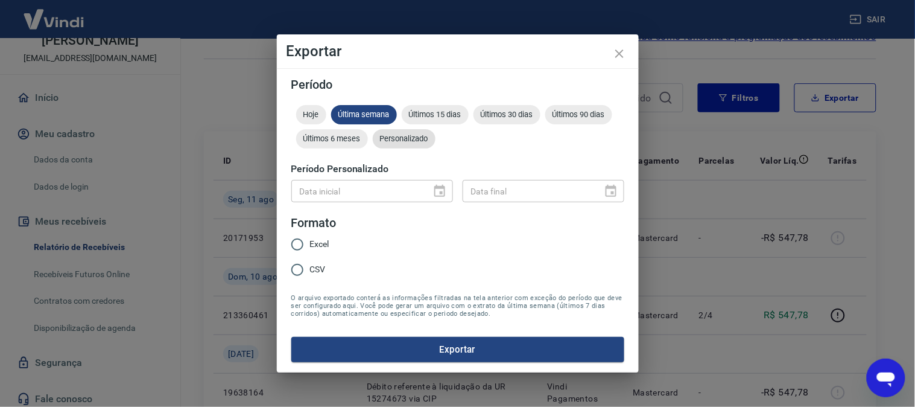
click at [416, 135] on span "Personalizado" at bounding box center [404, 138] width 63 height 9
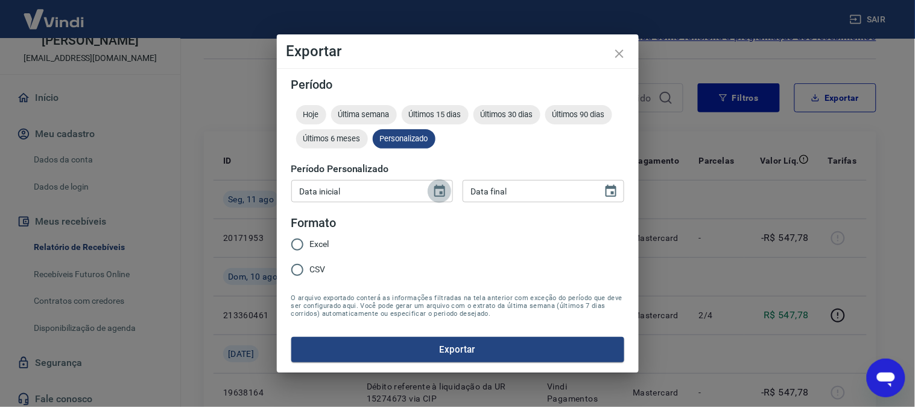
click at [436, 194] on icon "Choose date" at bounding box center [439, 191] width 14 height 14
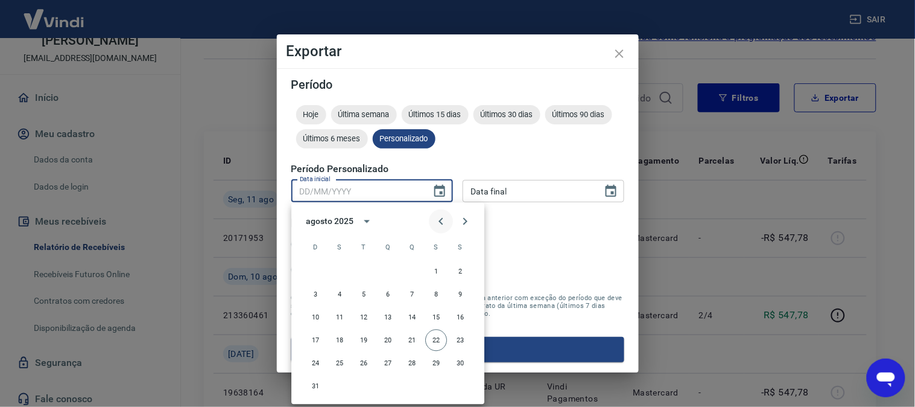
click at [442, 220] on icon "Previous month" at bounding box center [441, 221] width 14 height 14
click at [362, 269] on button "1" at bounding box center [364, 272] width 22 height 22
type input "[DATE]"
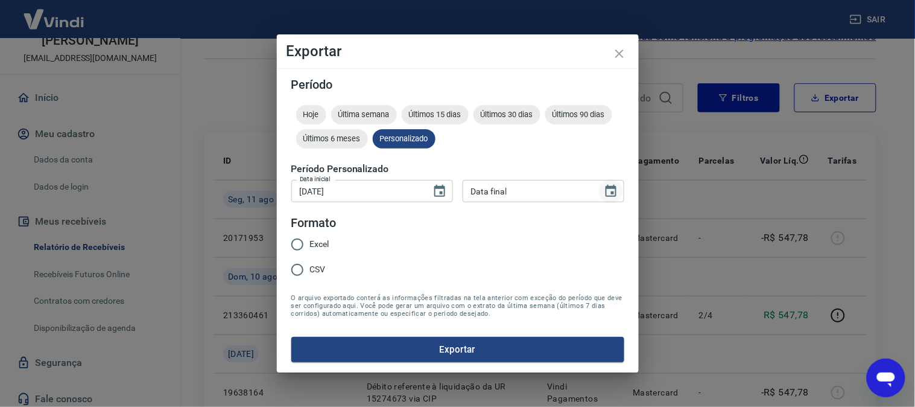
click at [607, 190] on icon "Choose date" at bounding box center [611, 191] width 14 height 14
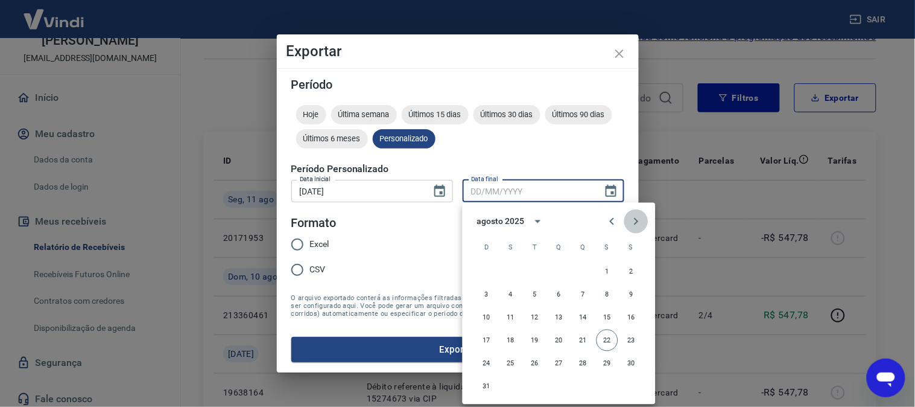
click at [634, 224] on icon "Next month" at bounding box center [636, 221] width 14 height 14
click at [605, 360] on button "31" at bounding box center [608, 363] width 22 height 22
type input "[DATE]"
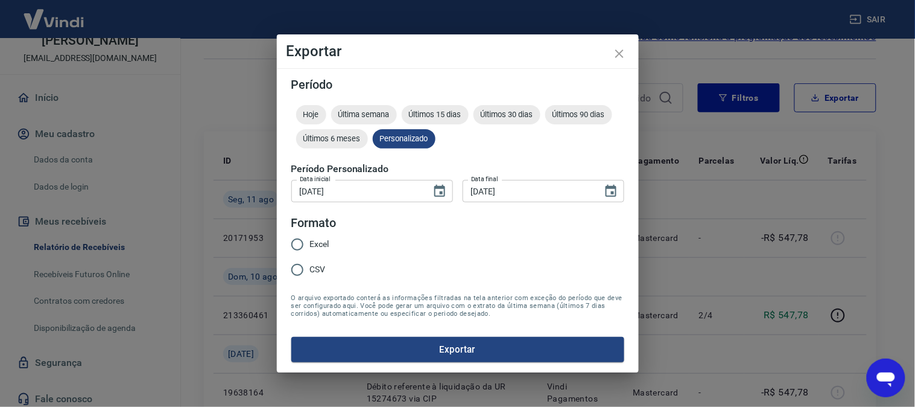
click at [318, 238] on span "Excel" at bounding box center [319, 244] width 19 height 13
click at [310, 238] on input "Excel" at bounding box center [297, 244] width 25 height 25
radio input "true"
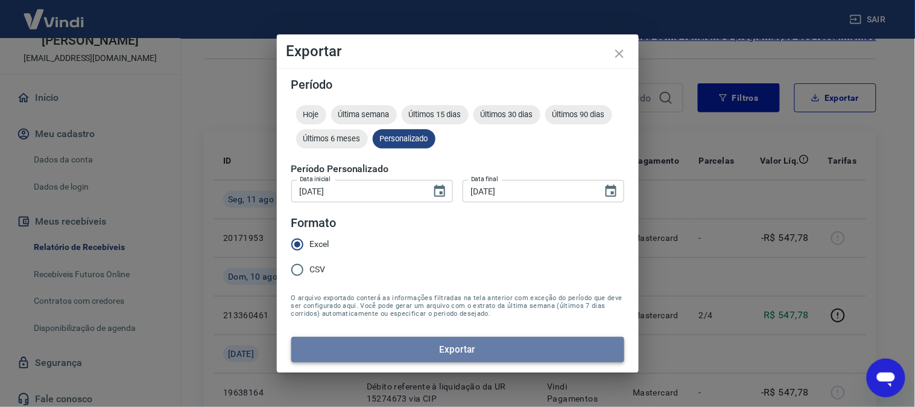
click at [472, 345] on button "Exportar" at bounding box center [457, 349] width 333 height 25
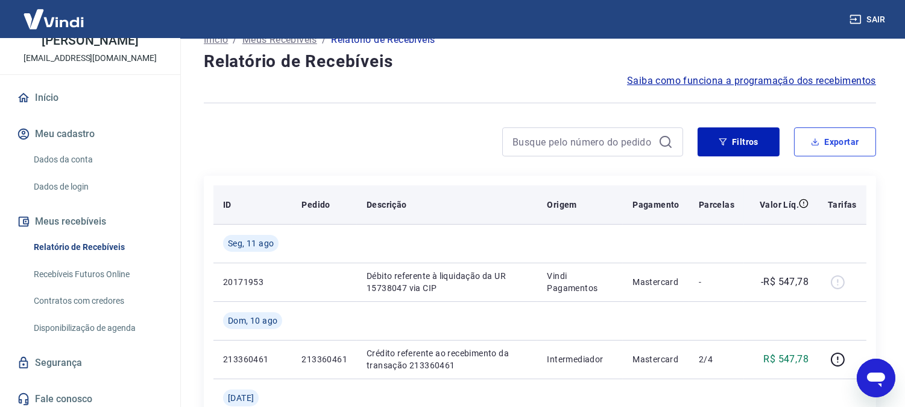
scroll to position [0, 0]
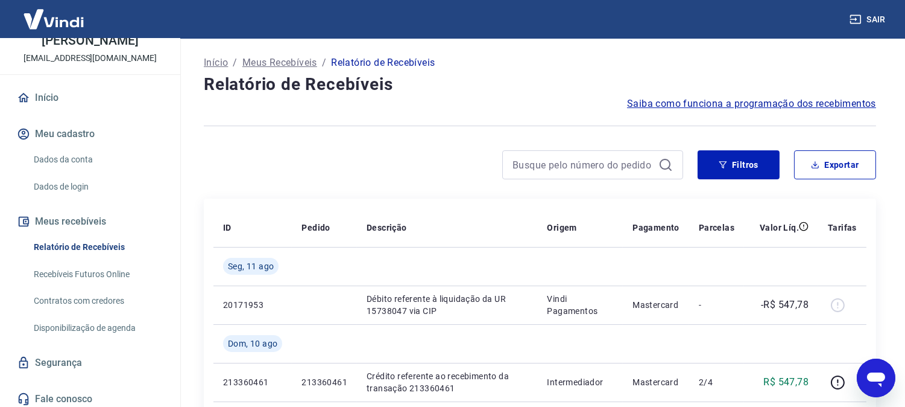
click at [873, 19] on button "Sair" at bounding box center [868, 19] width 43 height 22
